Goal: Navigation & Orientation: Find specific page/section

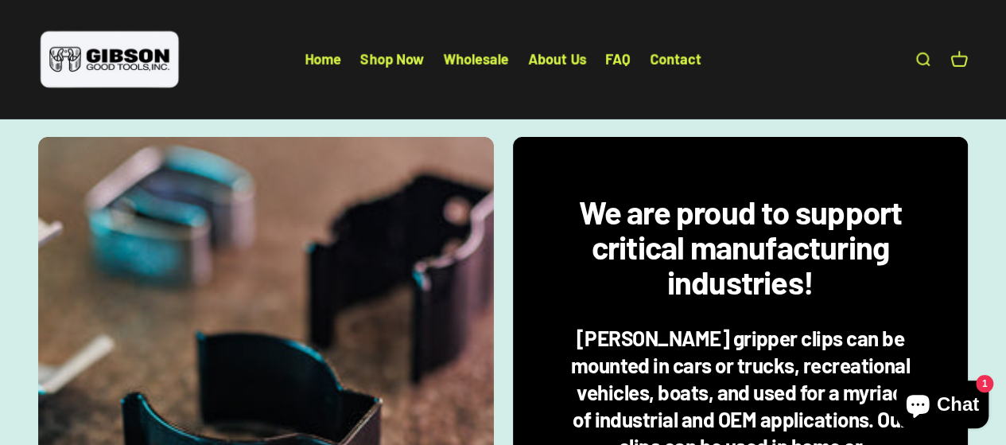
scroll to position [2566, 0]
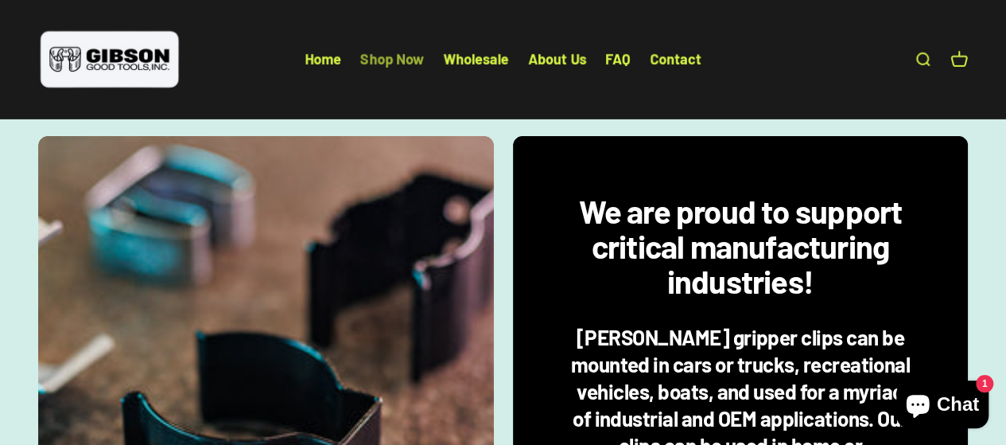
click at [383, 57] on link "Shop Now" at bounding box center [392, 59] width 64 height 18
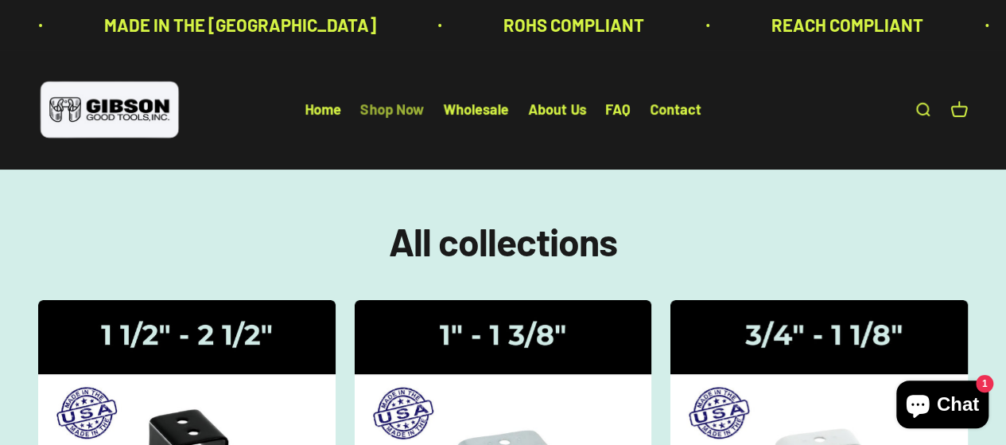
click at [391, 108] on link "Shop Now" at bounding box center [392, 110] width 64 height 18
click at [321, 107] on link "Home" at bounding box center [323, 110] width 37 height 18
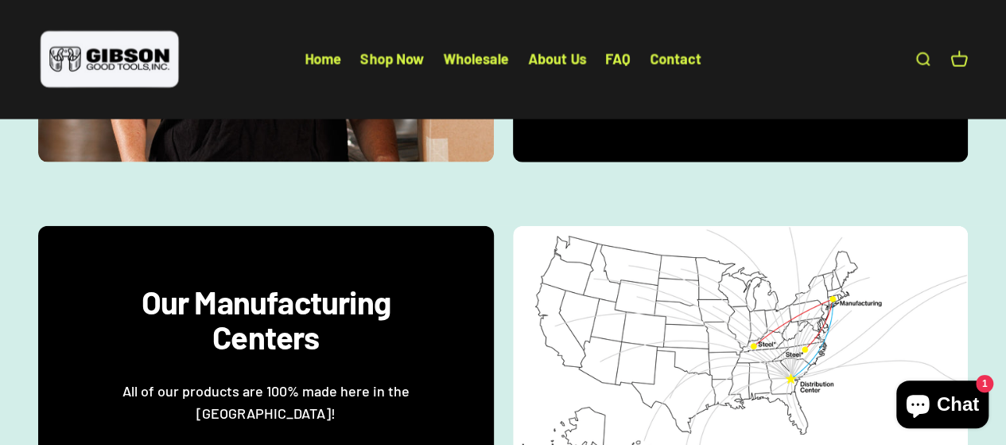
scroll to position [1810, 0]
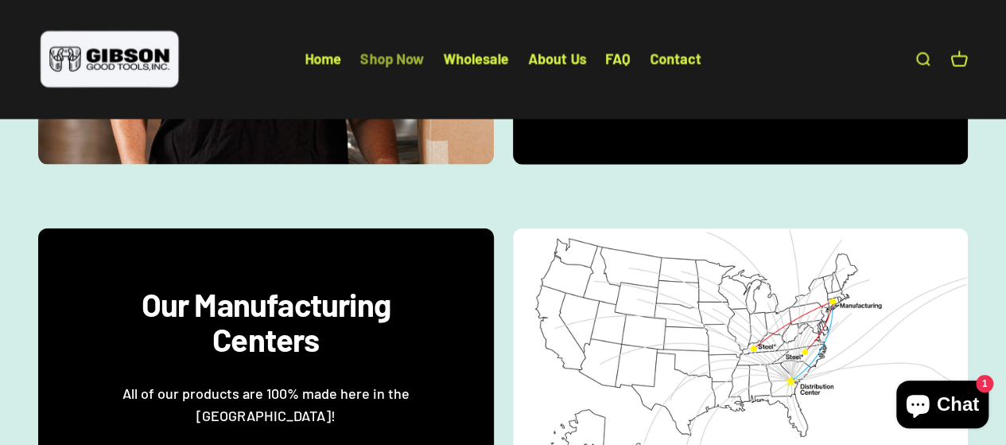
click at [389, 58] on link "Shop Now" at bounding box center [392, 59] width 64 height 18
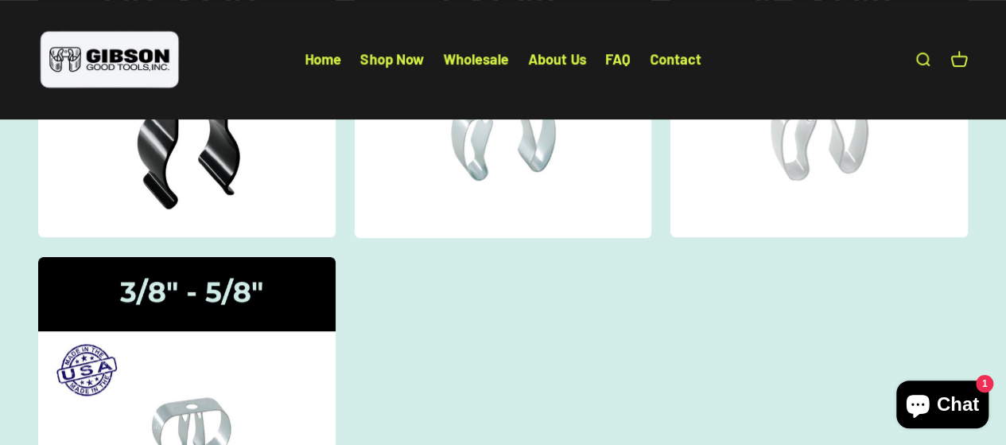
scroll to position [338, 0]
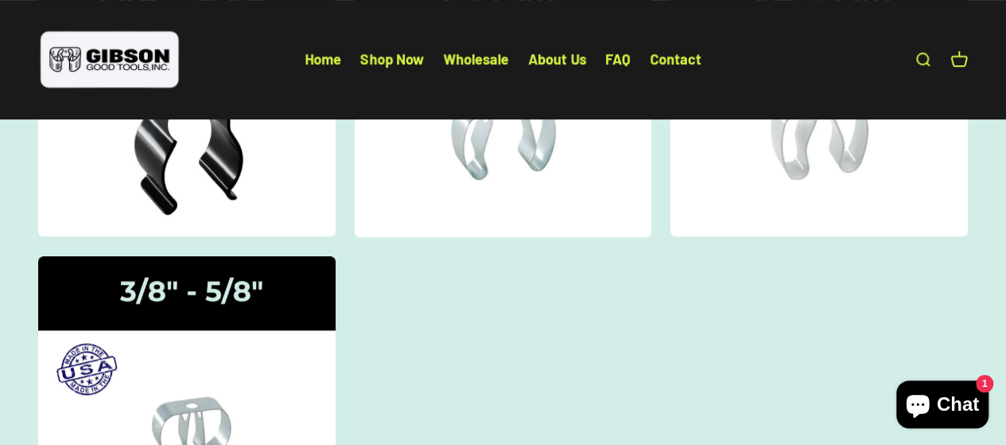
click at [220, 180] on img at bounding box center [186, 99] width 315 height 291
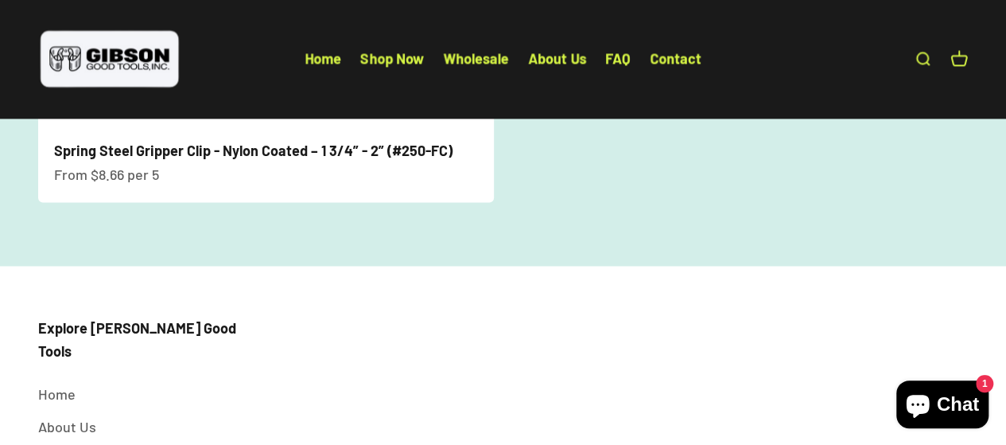
scroll to position [1134, 0]
